Goal: Answer question/provide support: Share knowledge or assist other users

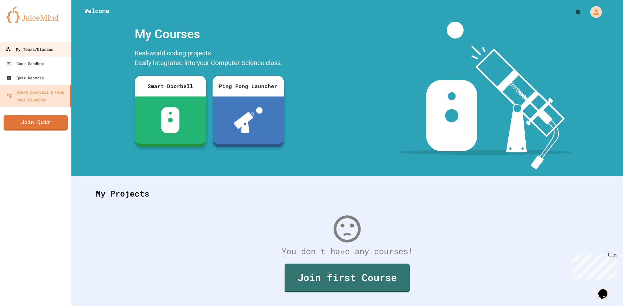
click at [41, 44] on link "My Teams/Classes" at bounding box center [36, 49] width 74 height 15
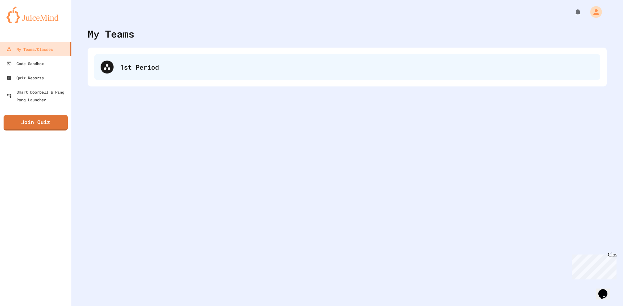
click at [113, 67] on div at bounding box center [107, 67] width 13 height 13
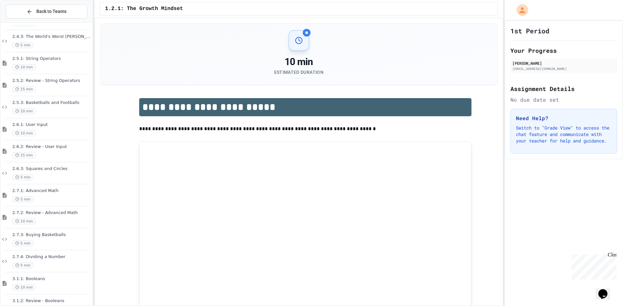
scroll to position [612, 0]
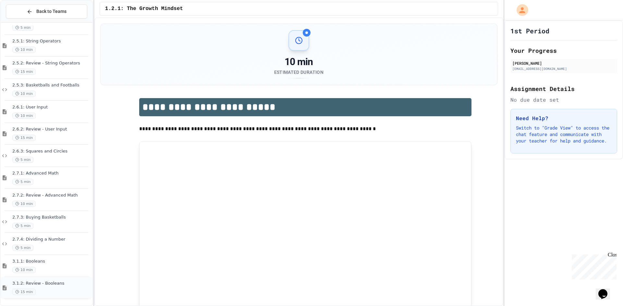
click at [52, 281] on span "3.1.2: Review - Booleans" at bounding box center [51, 284] width 79 height 6
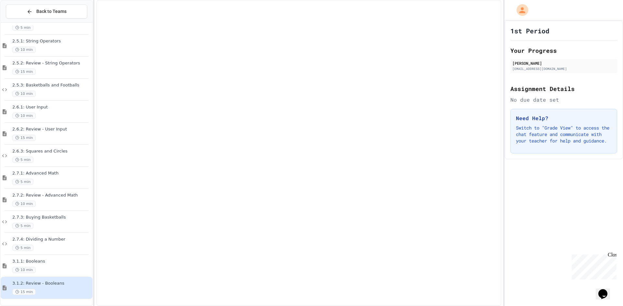
scroll to position [604, 0]
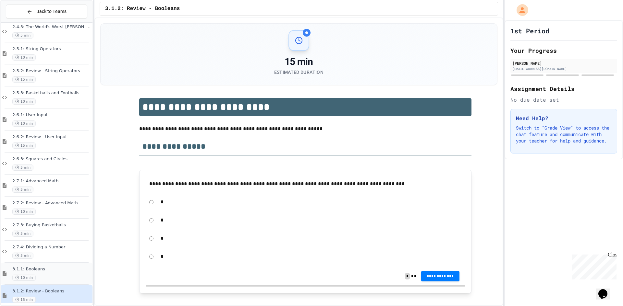
click at [62, 272] on div "3.1.1: Booleans 10 min" at bounding box center [51, 274] width 79 height 14
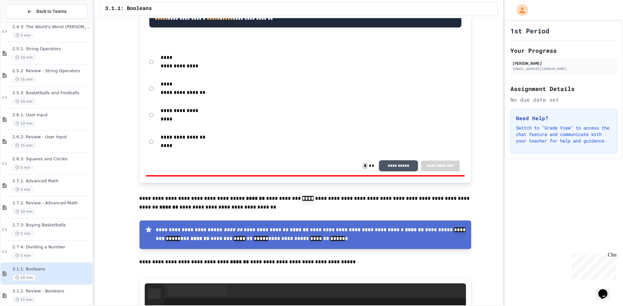
scroll to position [713, 0]
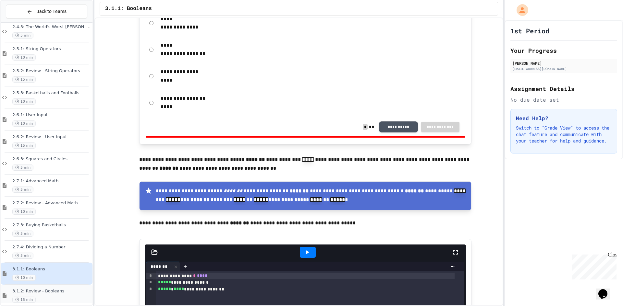
click at [71, 288] on div "3.1.2: Review - Booleans 15 min" at bounding box center [47, 296] width 92 height 22
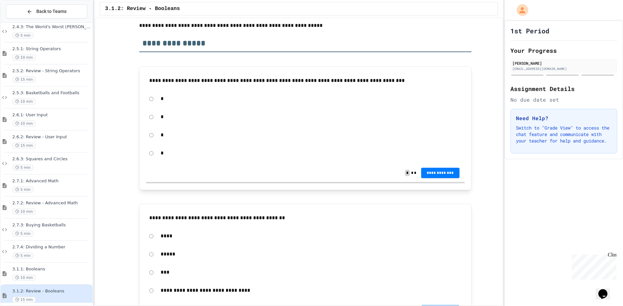
scroll to position [65, 0]
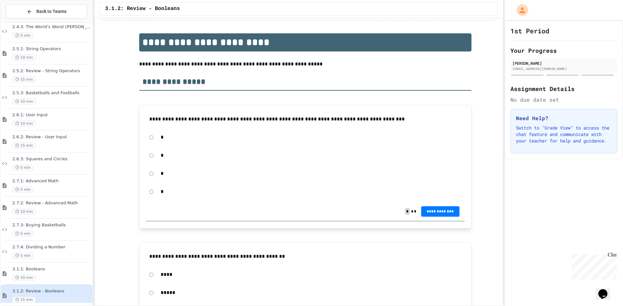
click at [150, 159] on div "*" at bounding box center [305, 155] width 318 height 15
drag, startPoint x: 434, startPoint y: 211, endPoint x: 253, endPoint y: 246, distance: 184.6
click at [426, 209] on button "**********" at bounding box center [440, 211] width 38 height 10
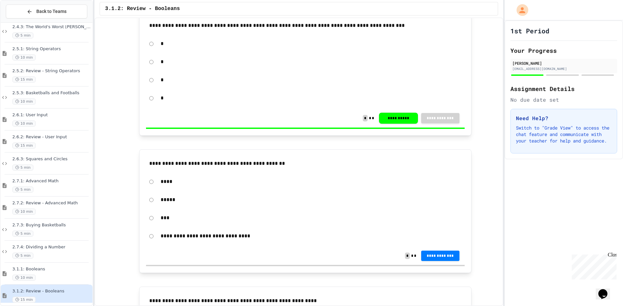
scroll to position [162, 0]
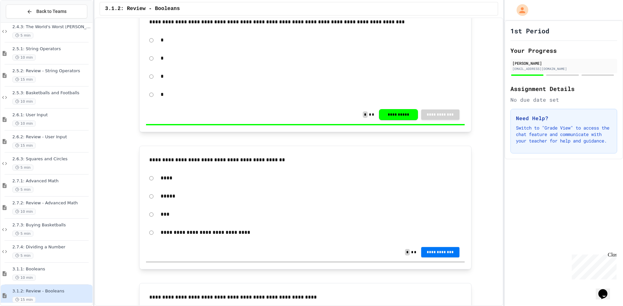
click at [430, 252] on span "**********" at bounding box center [440, 252] width 28 height 5
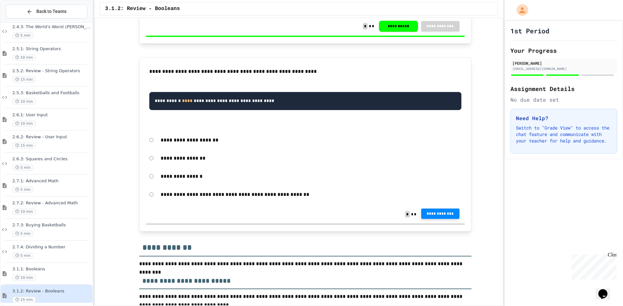
scroll to position [389, 0]
click at [433, 217] on span "**********" at bounding box center [440, 214] width 28 height 5
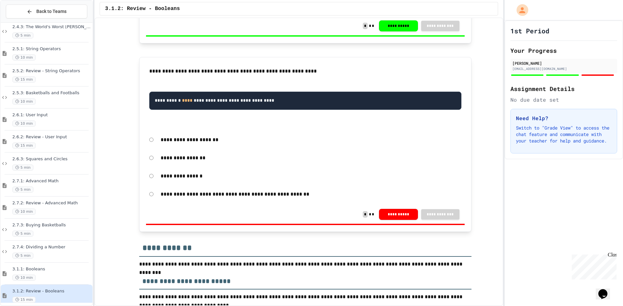
drag, startPoint x: 577, startPoint y: 113, endPoint x: 574, endPoint y: 116, distance: 3.7
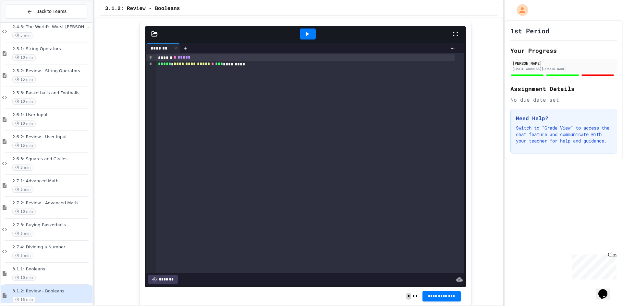
scroll to position [658, 0]
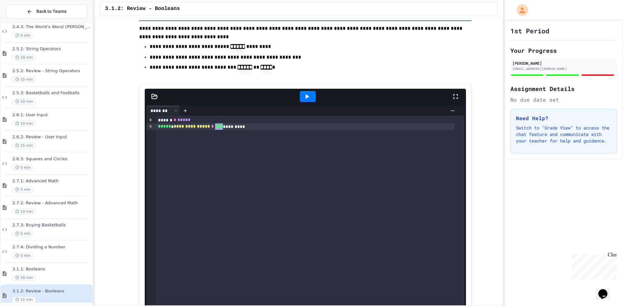
drag, startPoint x: 223, startPoint y: 133, endPoint x: 215, endPoint y: 135, distance: 8.2
click at [215, 130] on div "**********" at bounding box center [305, 127] width 298 height 6
click at [305, 99] on icon at bounding box center [307, 96] width 4 height 5
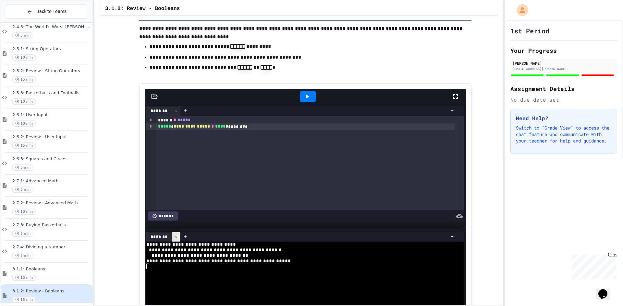
click at [173, 239] on icon at bounding box center [175, 237] width 5 height 5
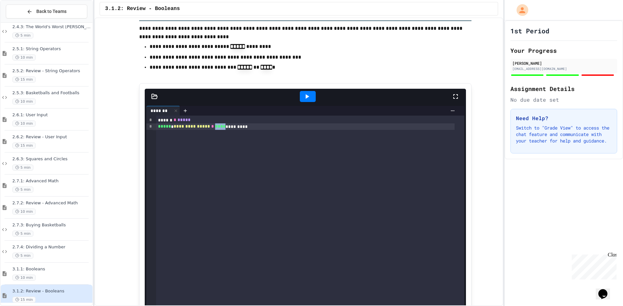
drag, startPoint x: 225, startPoint y: 136, endPoint x: 216, endPoint y: 134, distance: 9.0
click at [216, 129] on span "****" at bounding box center [220, 126] width 10 height 5
click at [310, 102] on div at bounding box center [308, 96] width 16 height 11
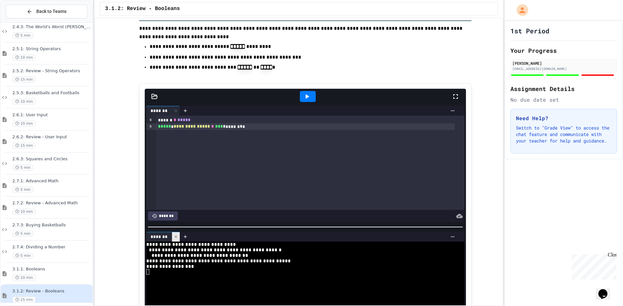
click at [176, 240] on div at bounding box center [176, 237] width 8 height 9
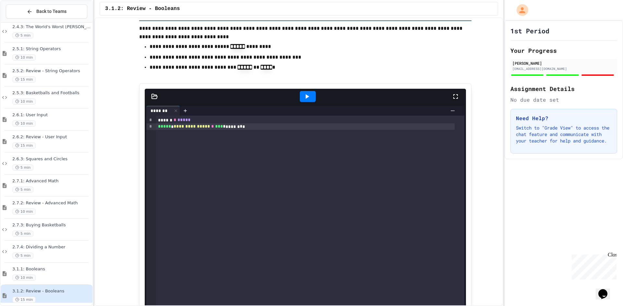
click at [303, 101] on icon at bounding box center [307, 97] width 8 height 8
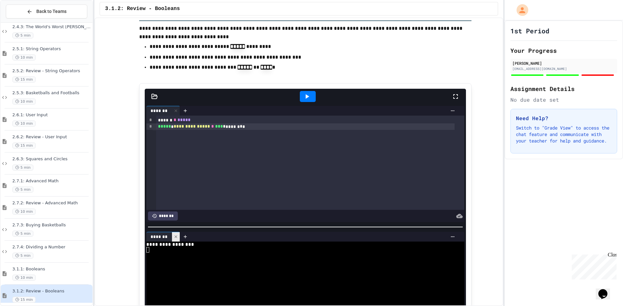
click at [173, 239] on icon at bounding box center [175, 237] width 5 height 5
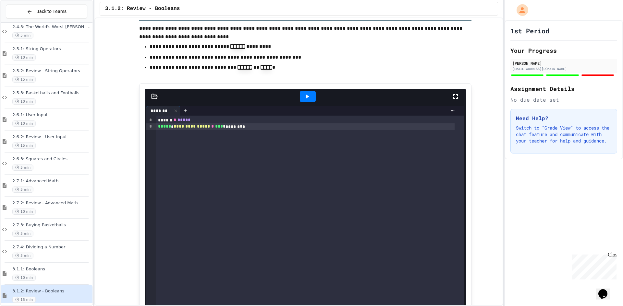
scroll to position [755, 0]
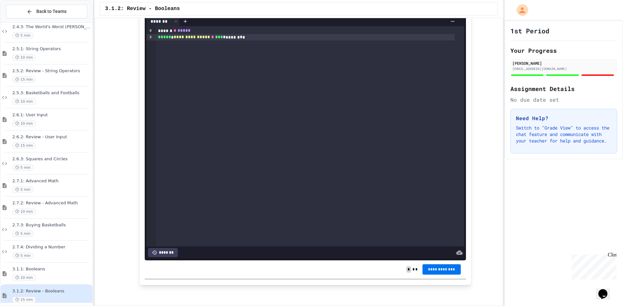
click at [453, 270] on span "**********" at bounding box center [441, 269] width 28 height 5
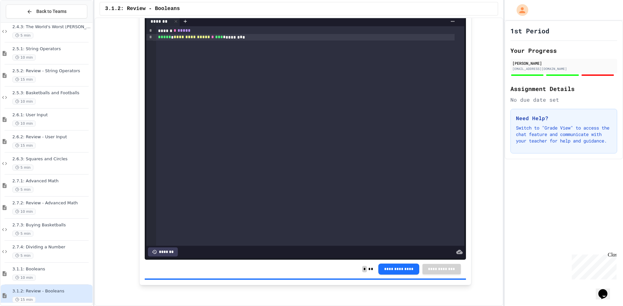
drag, startPoint x: 574, startPoint y: 131, endPoint x: 565, endPoint y: 131, distance: 9.4
